Goal: Task Accomplishment & Management: Use online tool/utility

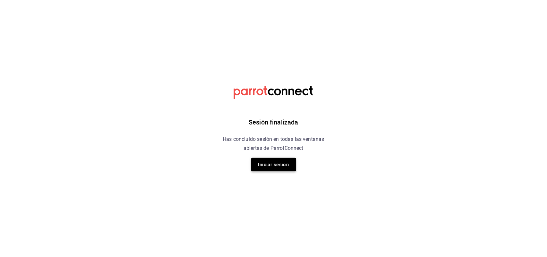
click at [260, 160] on button "Iniciar sesión" at bounding box center [273, 164] width 45 height 13
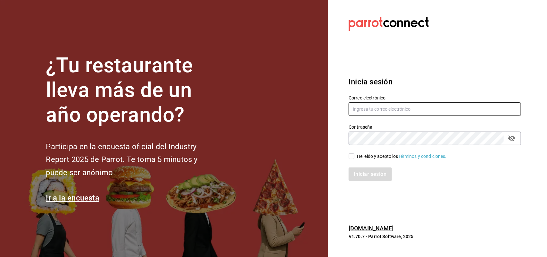
click at [382, 107] on input "text" at bounding box center [435, 108] width 173 height 13
type input "joseline@inteconsa.com"
click at [349, 156] on input "He leído y acepto los Términos y condiciones." at bounding box center [352, 156] width 6 height 6
checkbox input "true"
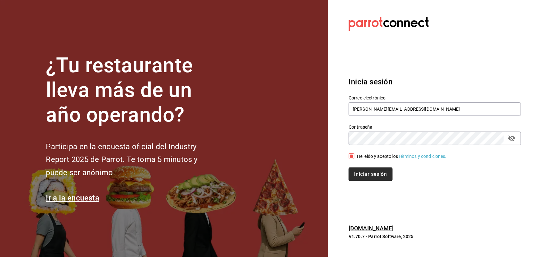
click at [355, 175] on button "Iniciar sesión" at bounding box center [371, 173] width 44 height 13
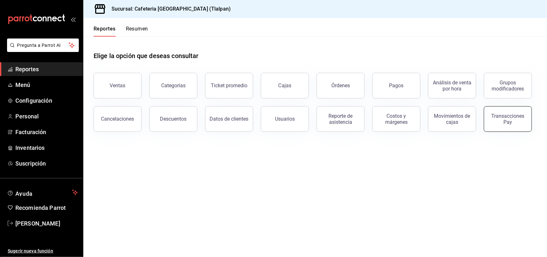
click at [510, 118] on div "Transacciones Pay" at bounding box center [508, 119] width 40 height 12
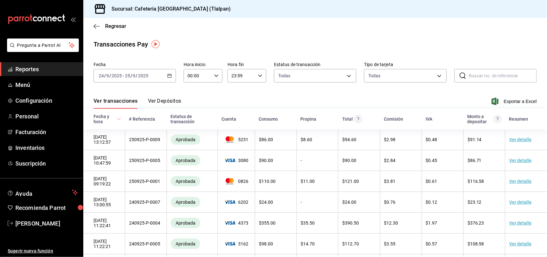
click at [27, 71] on span "Reportes" at bounding box center [46, 69] width 63 height 9
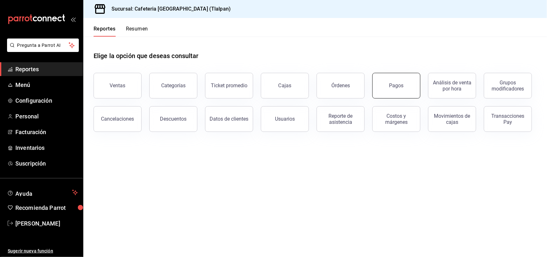
click at [403, 86] on div "Pagos" at bounding box center [397, 85] width 14 height 6
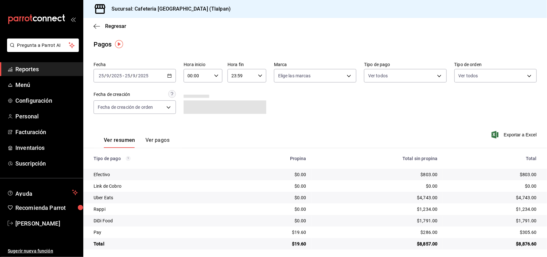
click at [168, 77] on \(Stroke\) "button" at bounding box center [170, 76] width 4 height 4
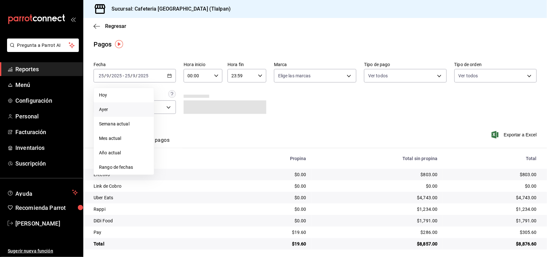
click at [98, 113] on li "Ayer" at bounding box center [124, 109] width 60 height 14
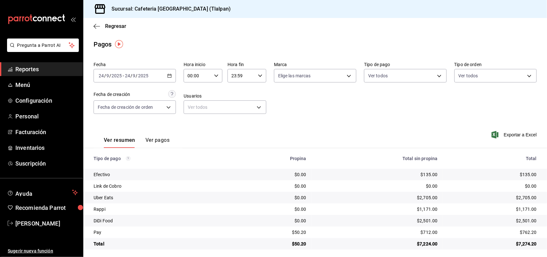
click at [171, 74] on div "[DATE] [DATE] - [DATE] [DATE]" at bounding box center [135, 75] width 82 height 13
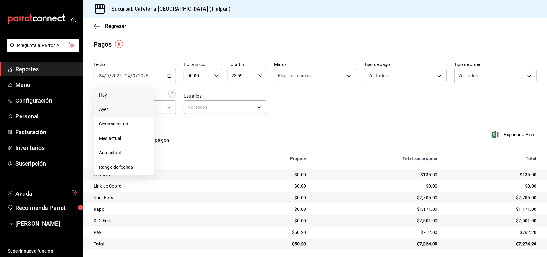
click at [113, 95] on span "Hoy" at bounding box center [124, 95] width 50 height 7
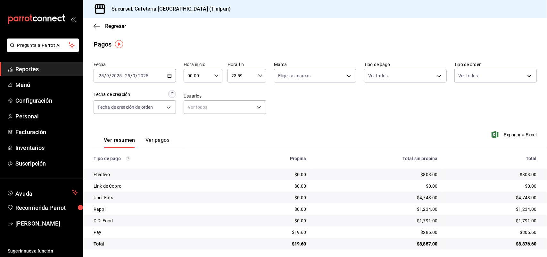
click at [35, 72] on span "Reportes" at bounding box center [46, 69] width 63 height 9
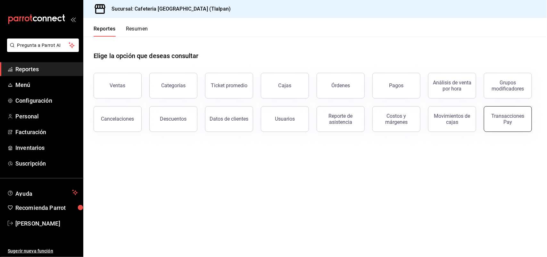
click at [514, 118] on div "Transacciones Pay" at bounding box center [508, 119] width 40 height 12
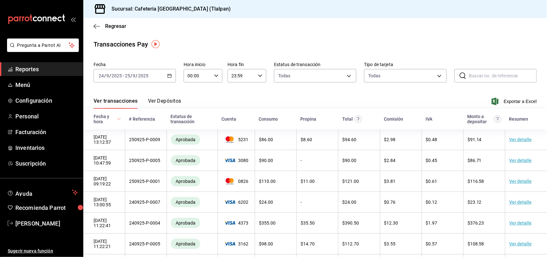
click at [170, 72] on div "[DATE] [DATE] - [DATE] [DATE]" at bounding box center [135, 75] width 82 height 13
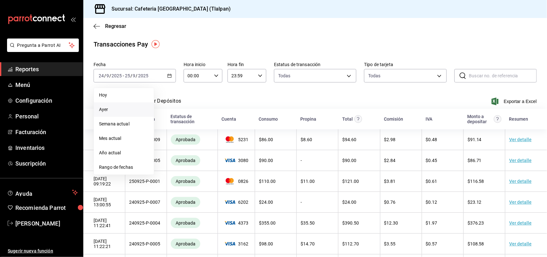
click at [125, 108] on span "Ayer" at bounding box center [124, 109] width 50 height 7
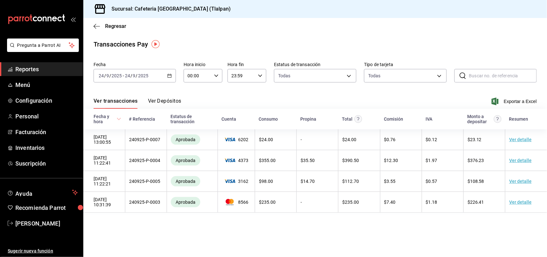
click at [160, 97] on div "Ver transacciones Ver Depósitos Exportar a Excel" at bounding box center [315, 99] width 443 height 19
click at [161, 100] on button "Ver Depósitos" at bounding box center [164, 103] width 33 height 11
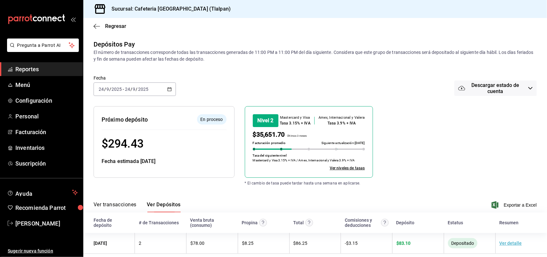
click at [169, 88] on \(Stroke\) "button" at bounding box center [170, 88] width 4 height 0
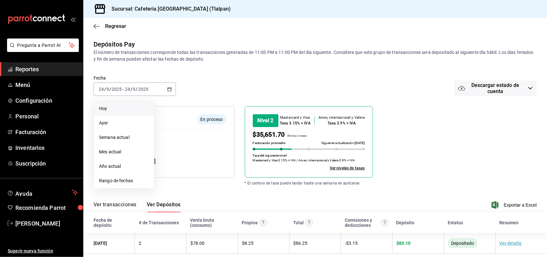
click at [108, 104] on li "Hoy" at bounding box center [124, 108] width 60 height 14
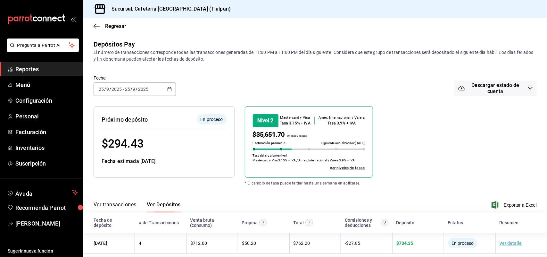
scroll to position [8, 0]
